Goal: Task Accomplishment & Management: Complete application form

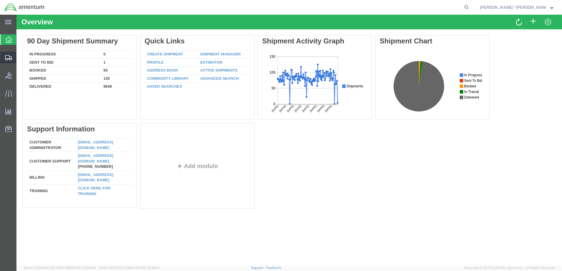
click at [0, 0] on span "Create Shipment" at bounding box center [0, 0] width 0 height 0
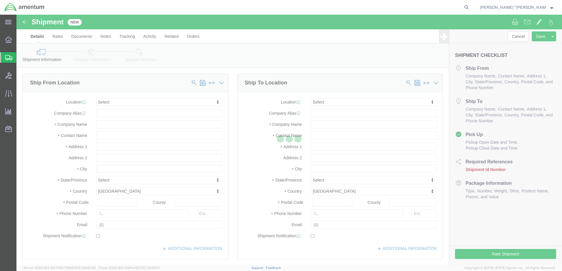
click at [120, 103] on div at bounding box center [288, 140] width 545 height 251
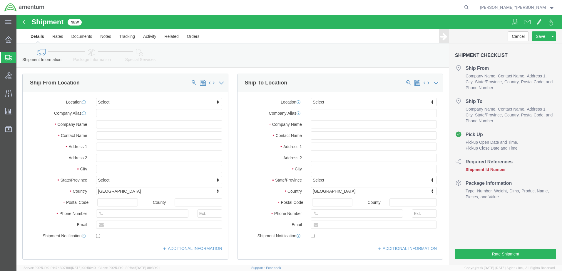
select select
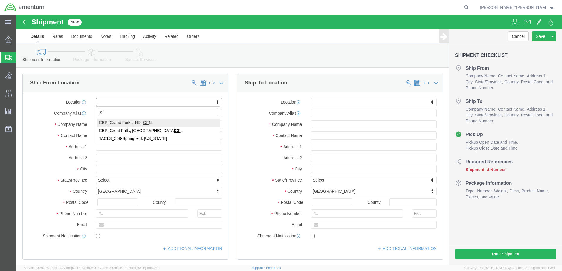
type input "gfl"
select select "49920"
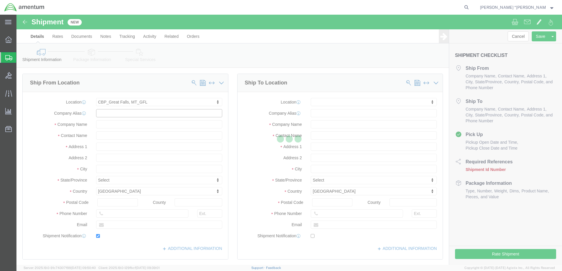
type input "[GEOGRAPHIC_DATA]"
type input "59404"
type input "[PHONE_NUMBER]"
type input "[PERSON_NAME][EMAIL_ADDRESS][PERSON_NAME][DOMAIN_NAME]"
checkbox input "true"
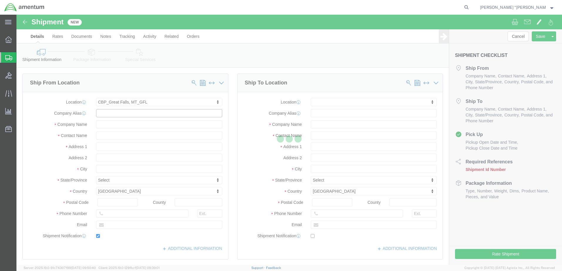
type input "Amentum Services, Inc"
type input "[PERSON_NAME] “[PERSON_NAME]” [PERSON_NAME]"
type input "[GEOGRAPHIC_DATA]"
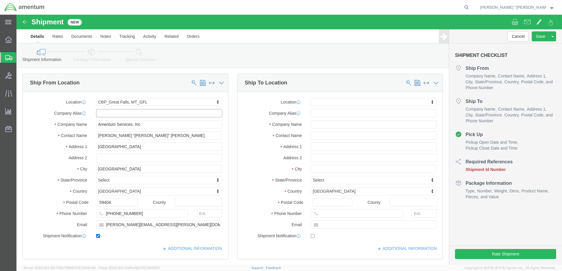
select select "MT"
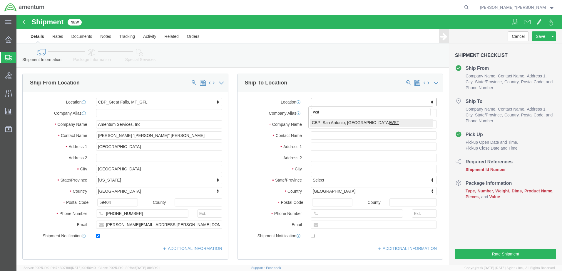
type input "wst"
select select "49945"
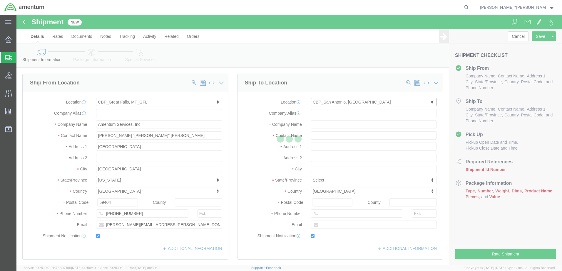
type input "[STREET_ADDRESS][PERSON_NAME]"
type input "Bldg. #2"
type input "78216"
type input "[PHONE_NUMBER]"
type input "[PERSON_NAME][EMAIL_ADDRESS][PERSON_NAME][DOMAIN_NAME]"
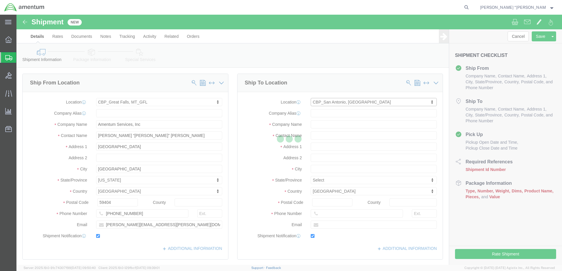
checkbox input "true"
type input "Amentum Services, Inc"
type input "[PERSON_NAME]"
type input "San Antonio"
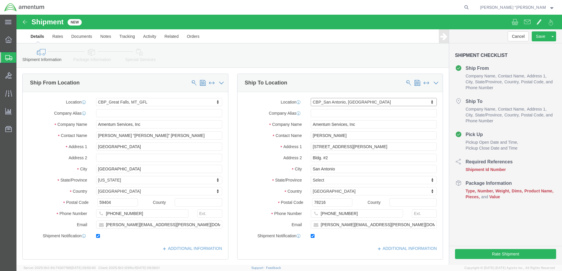
select select "[GEOGRAPHIC_DATA]"
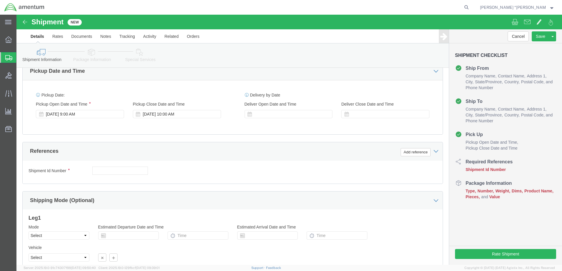
scroll to position [206, 0]
click button "Add reference"
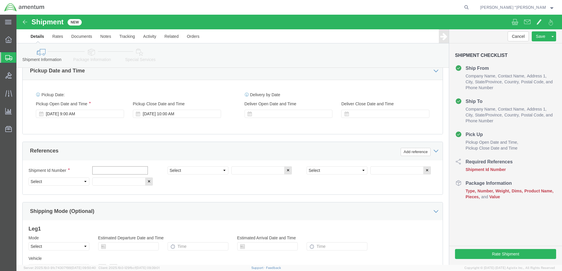
click input "text"
type input "561-000458"
click select "Select Account Type Activity ID Airline Appointment Number ASN Batch Request # …"
select select "DEPT"
click select "Select Account Type Activity ID Airline Appointment Number ASN Batch Request # …"
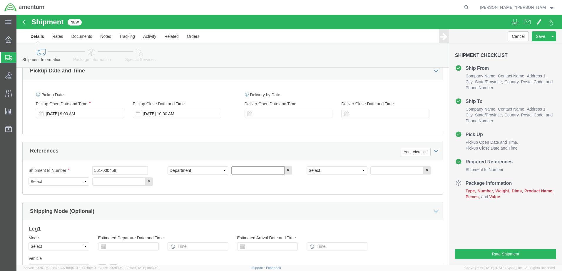
click input "text"
type input "c"
type input "CBP"
click select "Select Account Type Activity ID Airline Appointment Number ASN Batch Request # …"
select select "CUSTREF"
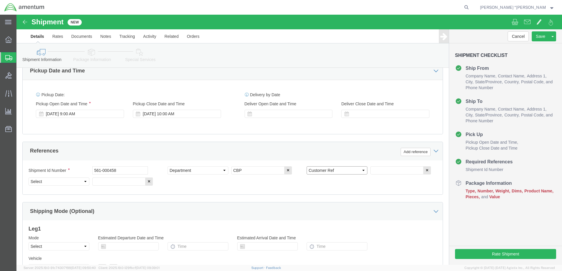
click select "Select Account Type Activity ID Airline Appointment Number ASN Batch Request # …"
click input "text"
type input "DOUBLER"
click select "Select Account Type Activity ID Airline Appointment Number ASN Batch Request # …"
select select "PROJNUM"
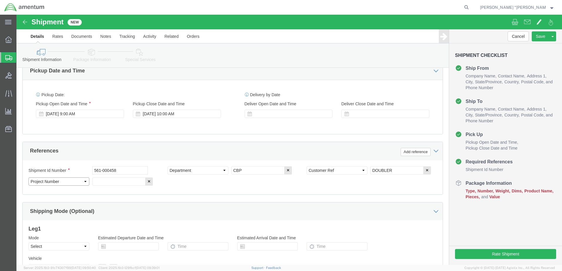
click select "Select Account Type Activity ID Airline Appointment Number ASN Batch Request # …"
click div "Shipment Id Number 561-000458"
click input "text"
click input "6118.03.03.2219.000.GFN.0000"
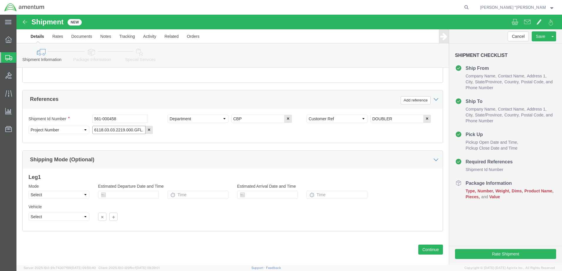
scroll to position [265, 0]
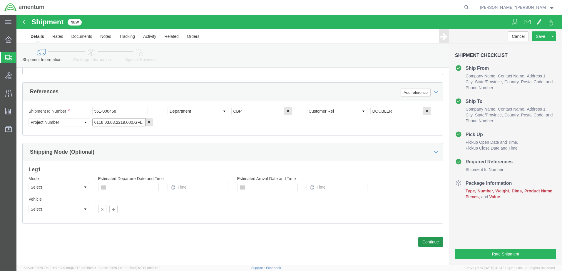
type input "6118.03.03.2219.000.GFL.0000"
click button "Continue"
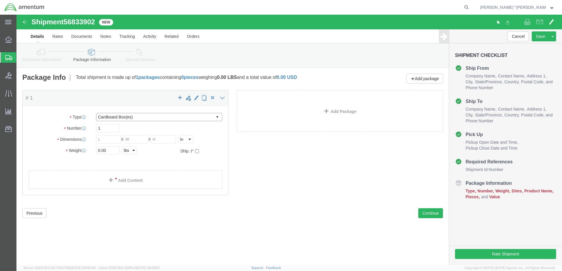
click select "Select BCK Boxes Bale(s) Basket(s) Bolt(s) Bottle(s) Buckets Bulk Bundle(s) Can…"
select select "ENV"
click select "Select BCK Boxes Bale(s) Basket(s) Bolt(s) Bottle(s) Buckets Bulk Bundle(s) Can…"
type input "9.50"
type input "12.50"
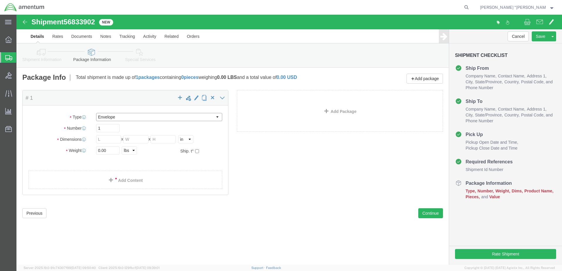
type input "0.25"
type input "1"
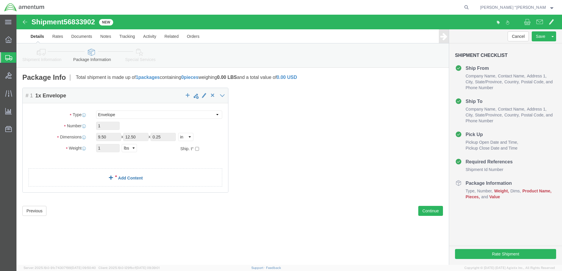
click link "Add Content"
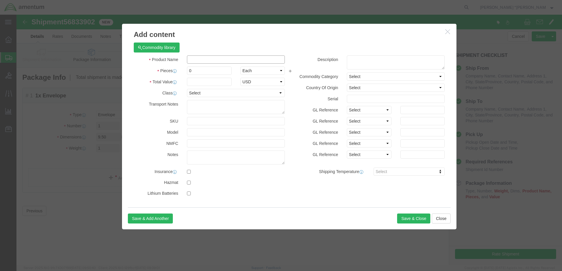
click input "text"
type input "DOUBLER"
click h3 "Add content"
click input "0"
type input "2"
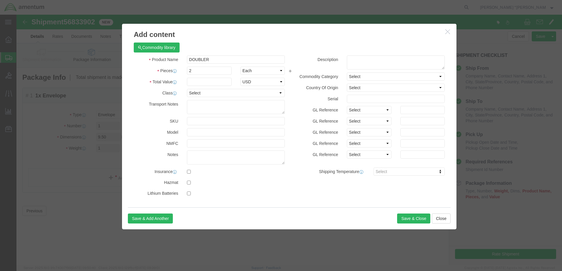
click label "Class"
click input "text"
type input "100"
click button "Save & Close"
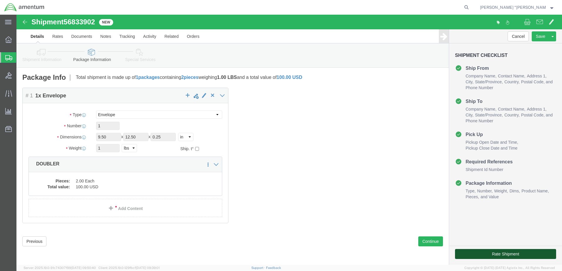
click button "Rate Shipment"
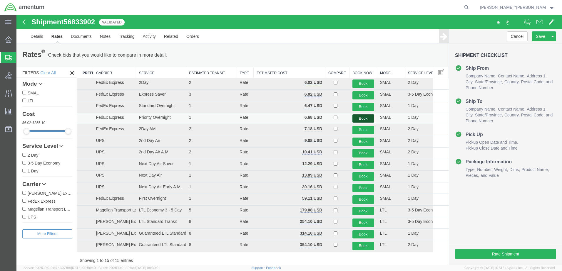
click at [355, 118] on button "Book" at bounding box center [363, 119] width 22 height 9
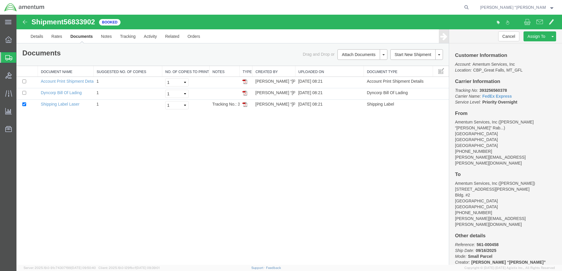
click at [508, 88] on p "Tracking No: 393256560378 Carrier Name: FedEx Express FedEx Express Service Lev…" at bounding box center [505, 97] width 101 height 18
drag, startPoint x: 521, startPoint y: 103, endPoint x: 452, endPoint y: 92, distance: 70.0
click at [452, 92] on div "Customer Information Account: Amentum Services, Inc Location: [GEOGRAPHIC_DATA]…" at bounding box center [505, 154] width 113 height 222
copy p "Tracking No: 393256560378 Carrier Name: FedEx Express FedEx Express Service Lev…"
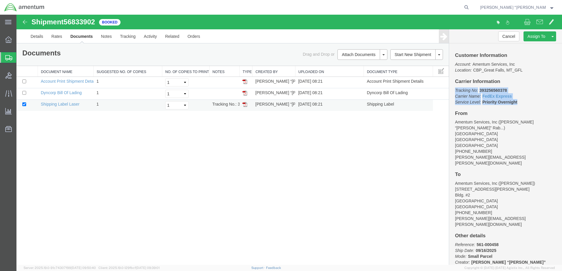
click at [245, 104] on img at bounding box center [244, 104] width 5 height 5
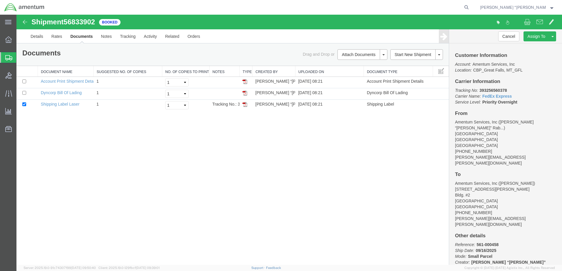
drag, startPoint x: 377, startPoint y: 181, endPoint x: 372, endPoint y: 180, distance: 5.0
click at [377, 181] on div "Shipment 56833902 3 of 3 Booked Details Rates Documents Notes Tracking Activity…" at bounding box center [288, 140] width 545 height 251
